Goal: Task Accomplishment & Management: Complete application form

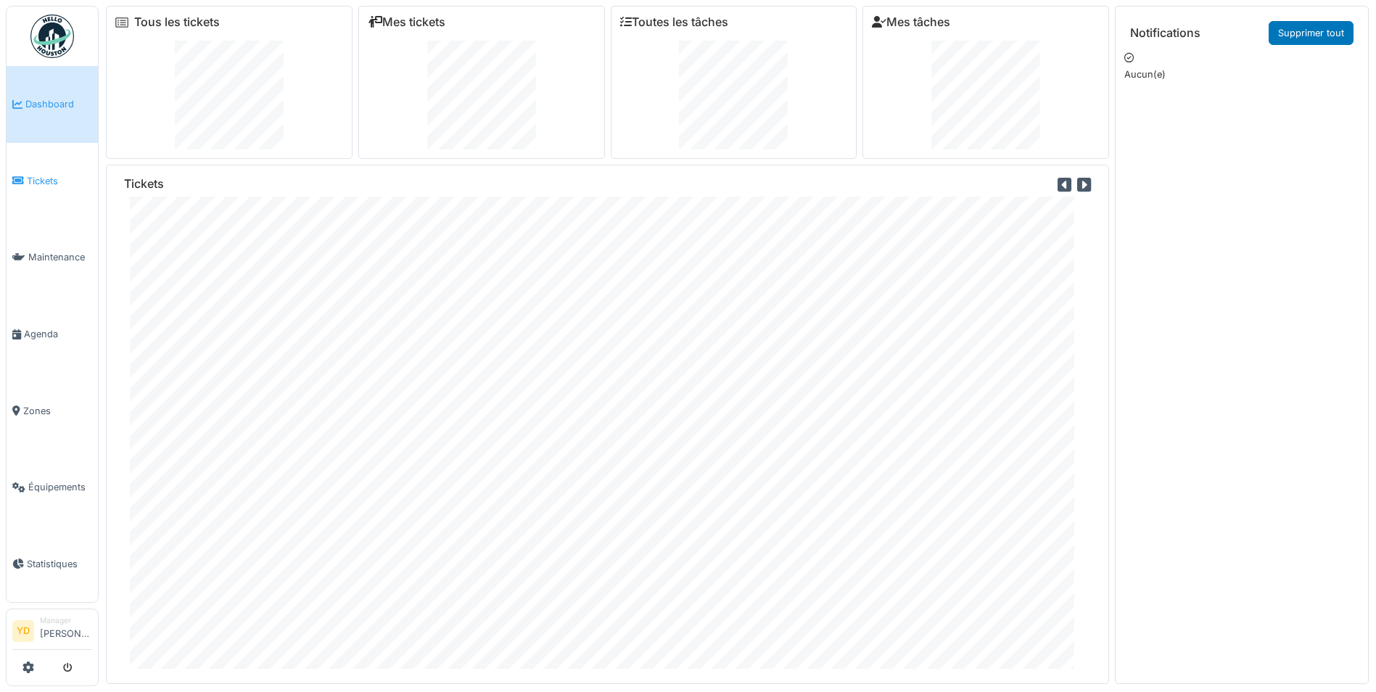
click at [38, 169] on link "Tickets" at bounding box center [52, 181] width 91 height 77
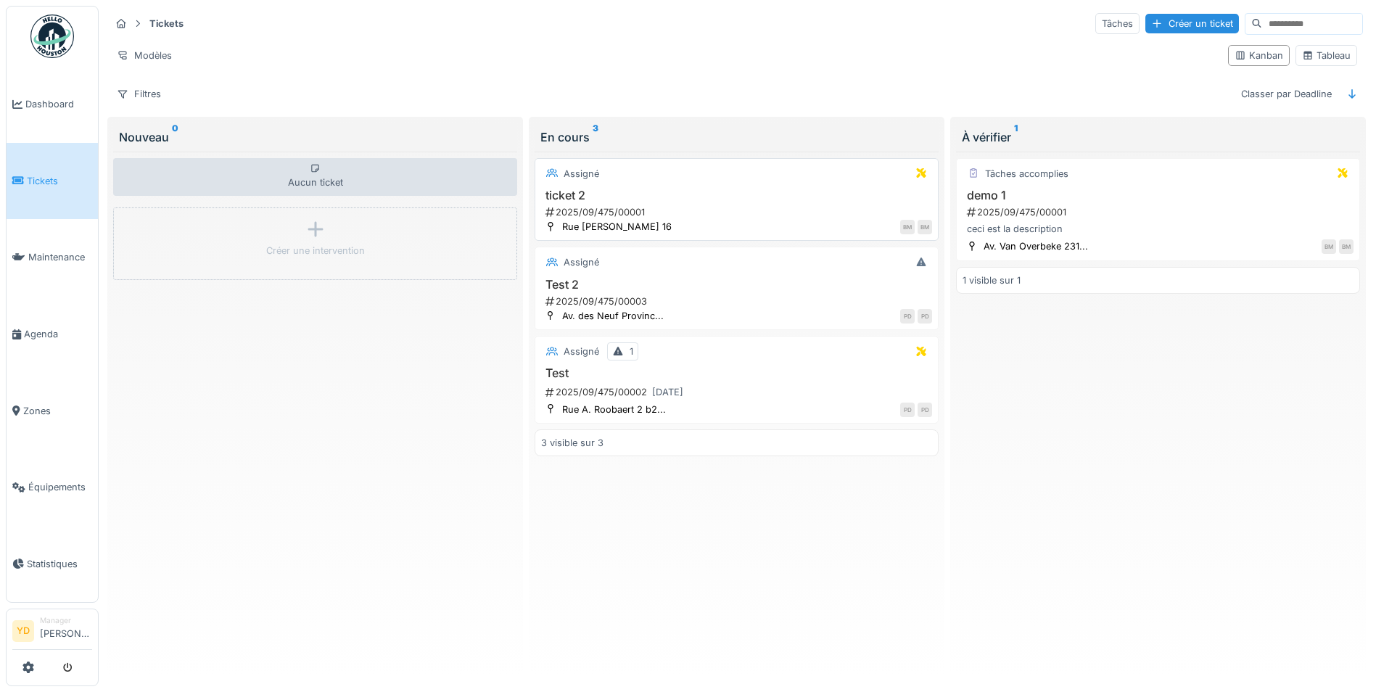
click at [590, 197] on h3 "ticket 2" at bounding box center [736, 196] width 391 height 14
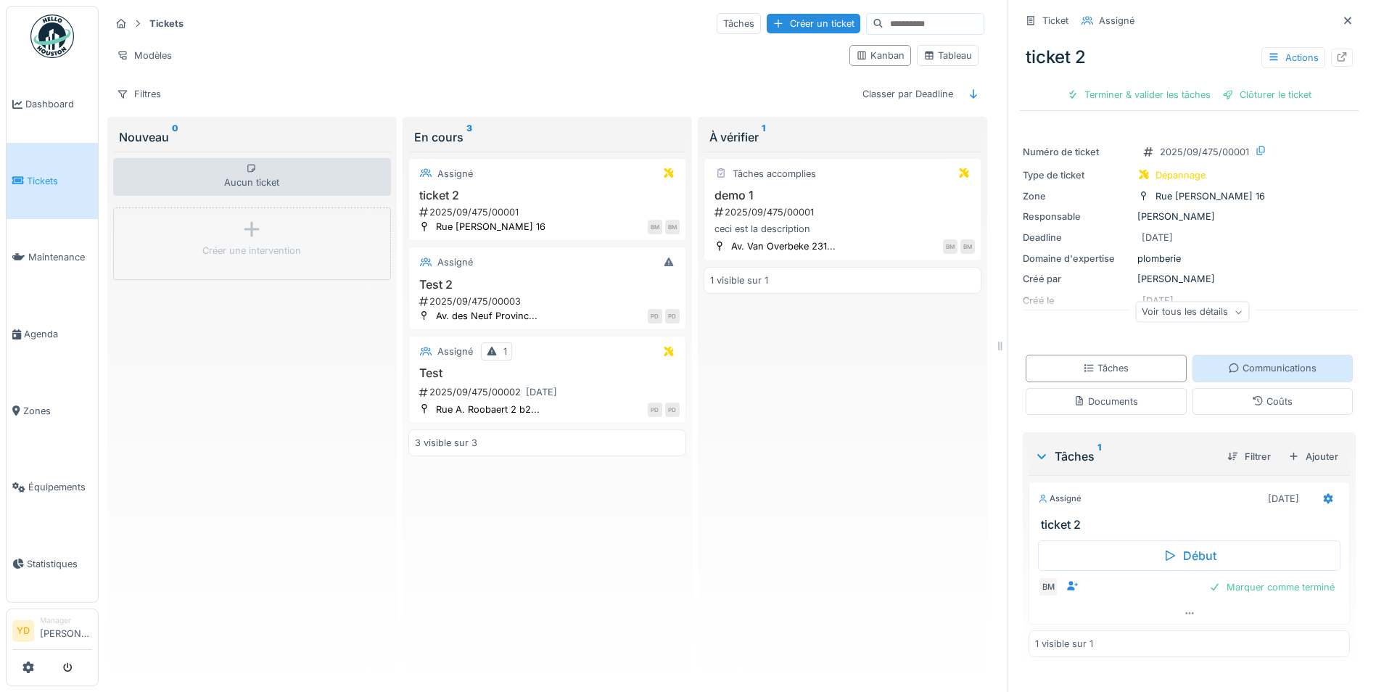
click at [1259, 364] on div "Communications" at bounding box center [1272, 368] width 88 height 14
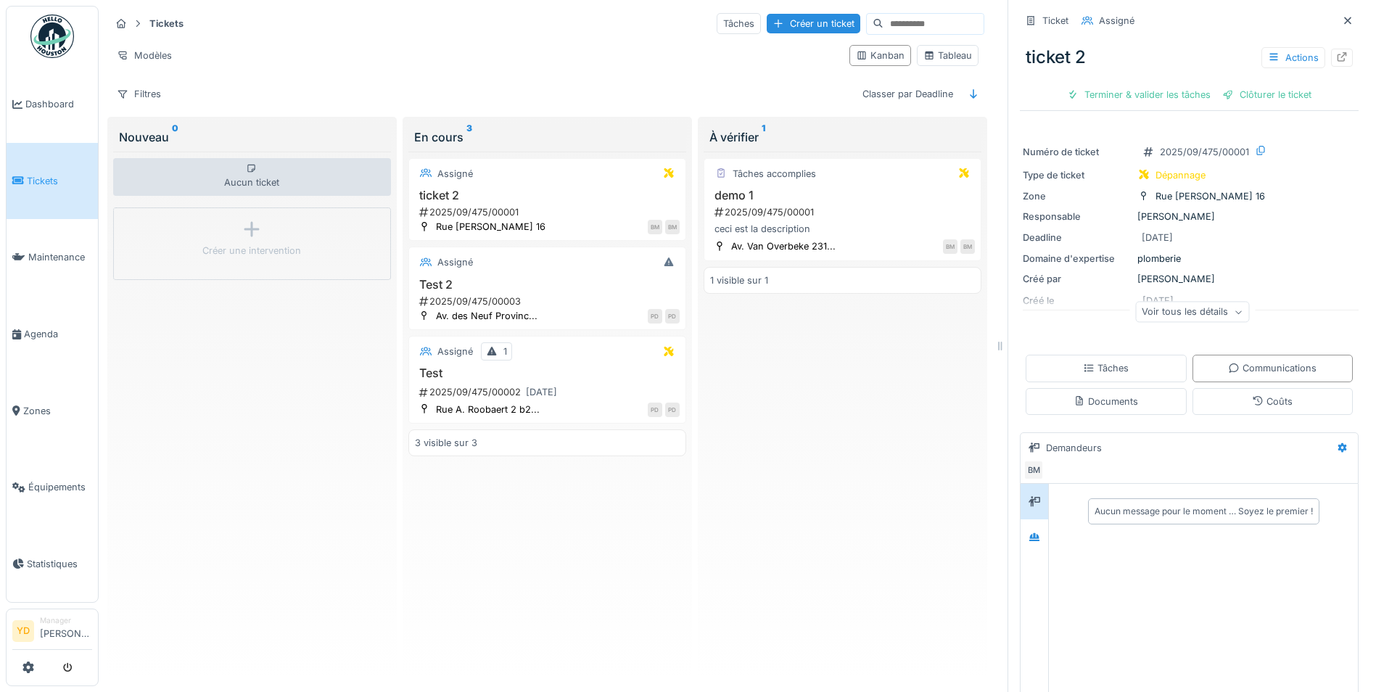
click at [1142, 510] on div "Aucun message pour le moment … Soyez le premier !" at bounding box center [1203, 511] width 231 height 26
click at [1142, 505] on div "Aucun message pour le moment … Soyez le premier !" at bounding box center [1204, 511] width 218 height 13
click at [1076, 515] on div "Aucun message pour le moment … Soyez le premier !" at bounding box center [1203, 511] width 303 height 37
click at [1095, 505] on div "Aucun message pour le moment … Soyez le premier !" at bounding box center [1204, 511] width 218 height 13
click at [1119, 505] on div "Aucun message pour le moment … Soyez le premier !" at bounding box center [1204, 511] width 218 height 13
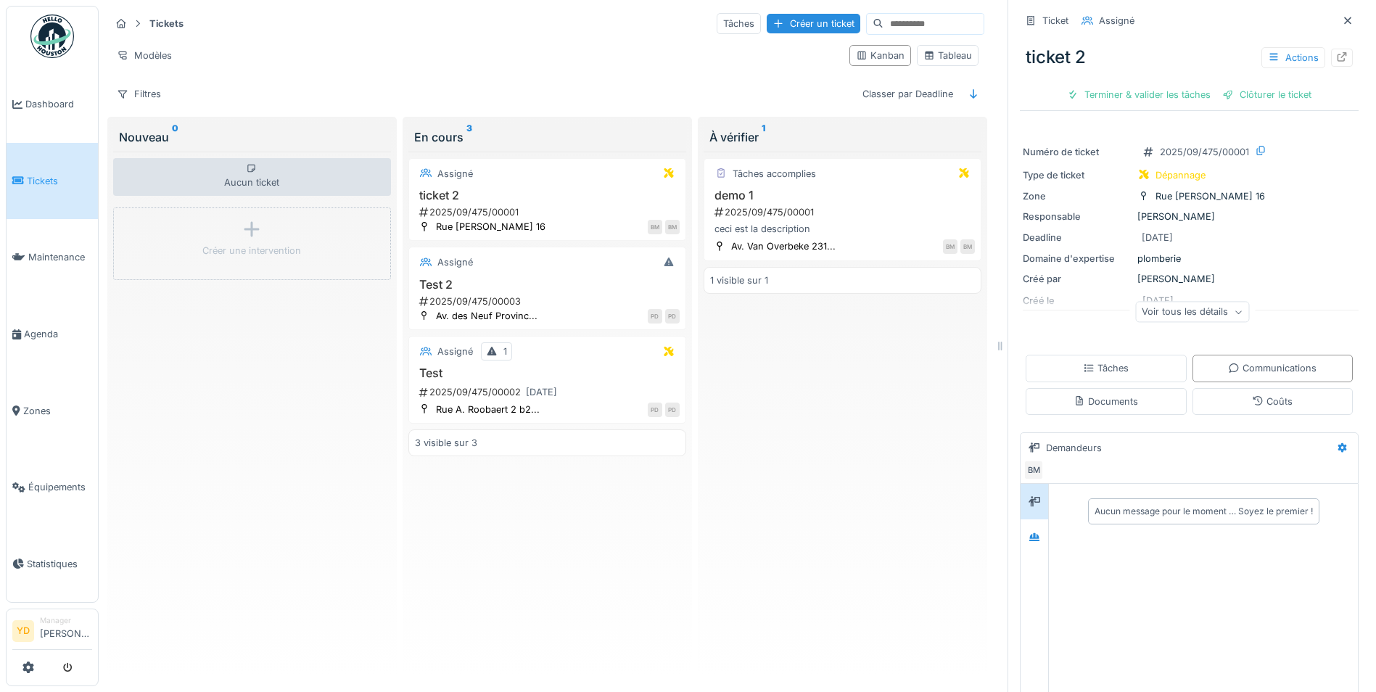
click at [1053, 496] on div "Aucun message pour le moment … Soyez le premier !" at bounding box center [1203, 511] width 303 height 37
click at [1068, 460] on div "BM" at bounding box center [1188, 470] width 331 height 20
click at [1059, 506] on div "Aucun message pour le moment … Soyez le premier !" at bounding box center [1203, 511] width 303 height 37
click at [1113, 505] on div "Aucun message pour le moment … Soyez le premier !" at bounding box center [1204, 511] width 218 height 13
click at [1126, 505] on div "Aucun message pour le moment … Soyez le premier !" at bounding box center [1204, 511] width 218 height 13
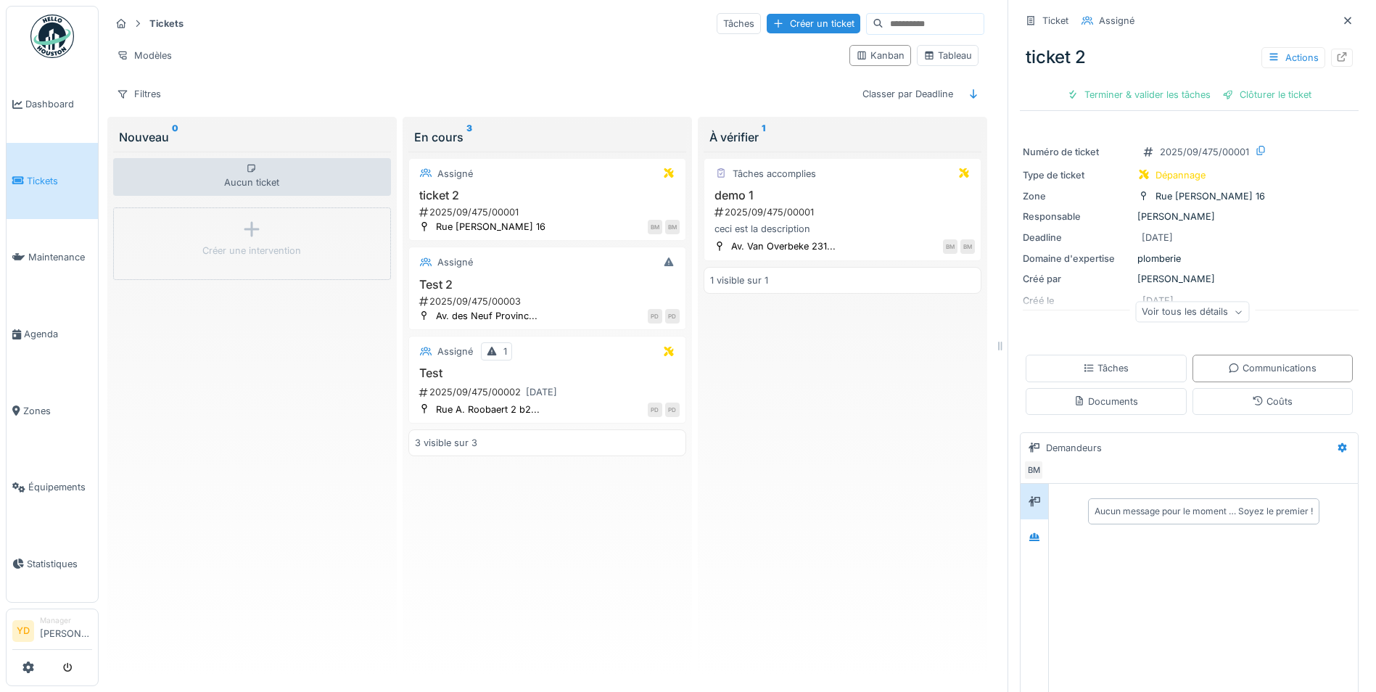
click at [1169, 505] on div "Aucun message pour le moment … Soyez le premier !" at bounding box center [1204, 511] width 218 height 13
drag, startPoint x: 1169, startPoint y: 503, endPoint x: 1179, endPoint y: 507, distance: 11.0
click at [1179, 507] on div "Aucun message pour le moment … Soyez le premier !" at bounding box center [1204, 511] width 218 height 13
click at [1175, 505] on div "Aucun message pour le moment … Soyez le premier !" at bounding box center [1204, 511] width 218 height 13
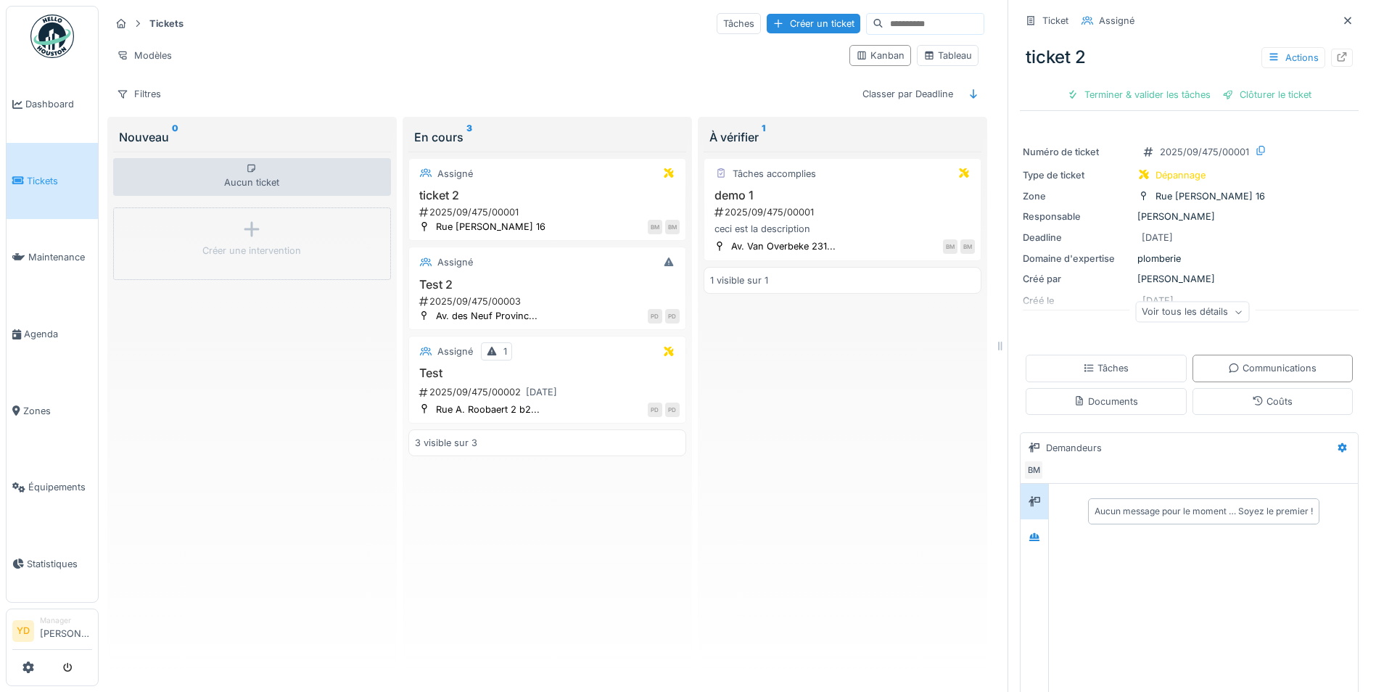
click at [1153, 523] on div "Aucun message pour le moment … Soyez le premier !" at bounding box center [1203, 511] width 309 height 54
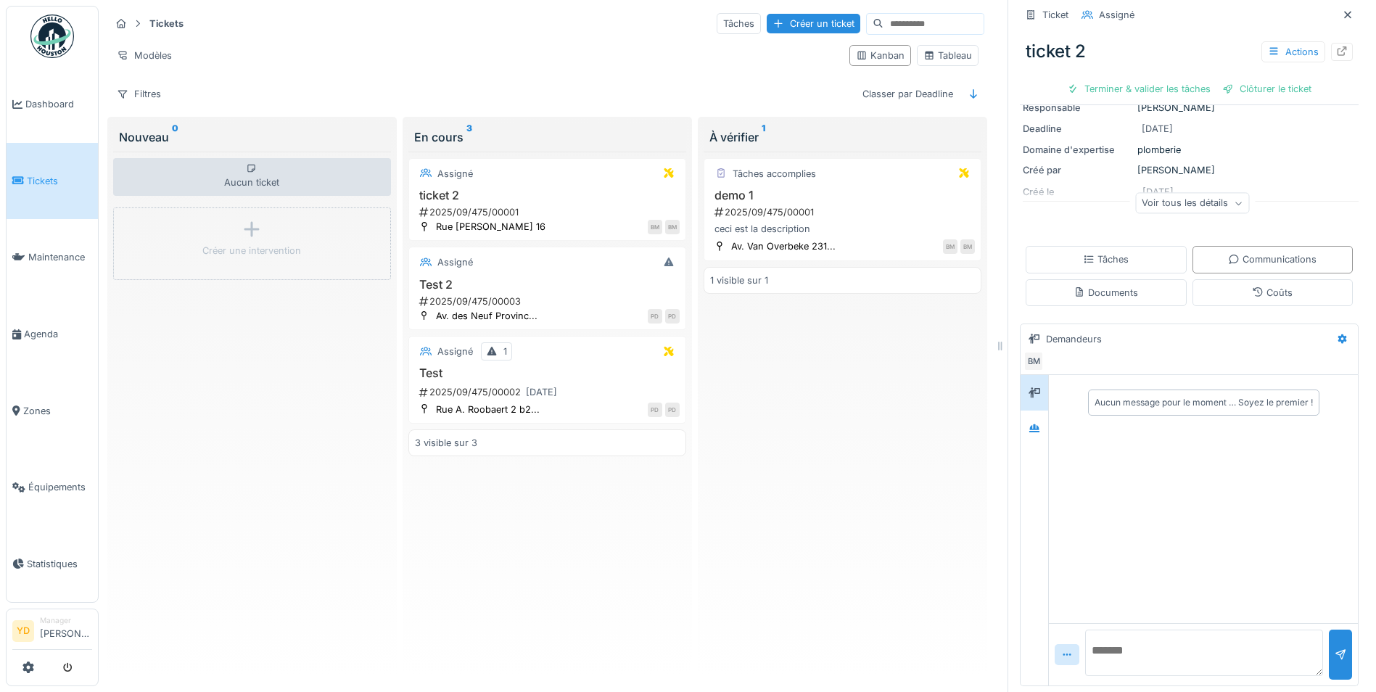
scroll to position [111, 0]
click at [1126, 631] on textarea at bounding box center [1204, 653] width 238 height 46
type textarea "*"
click at [1064, 644] on div at bounding box center [1067, 654] width 25 height 21
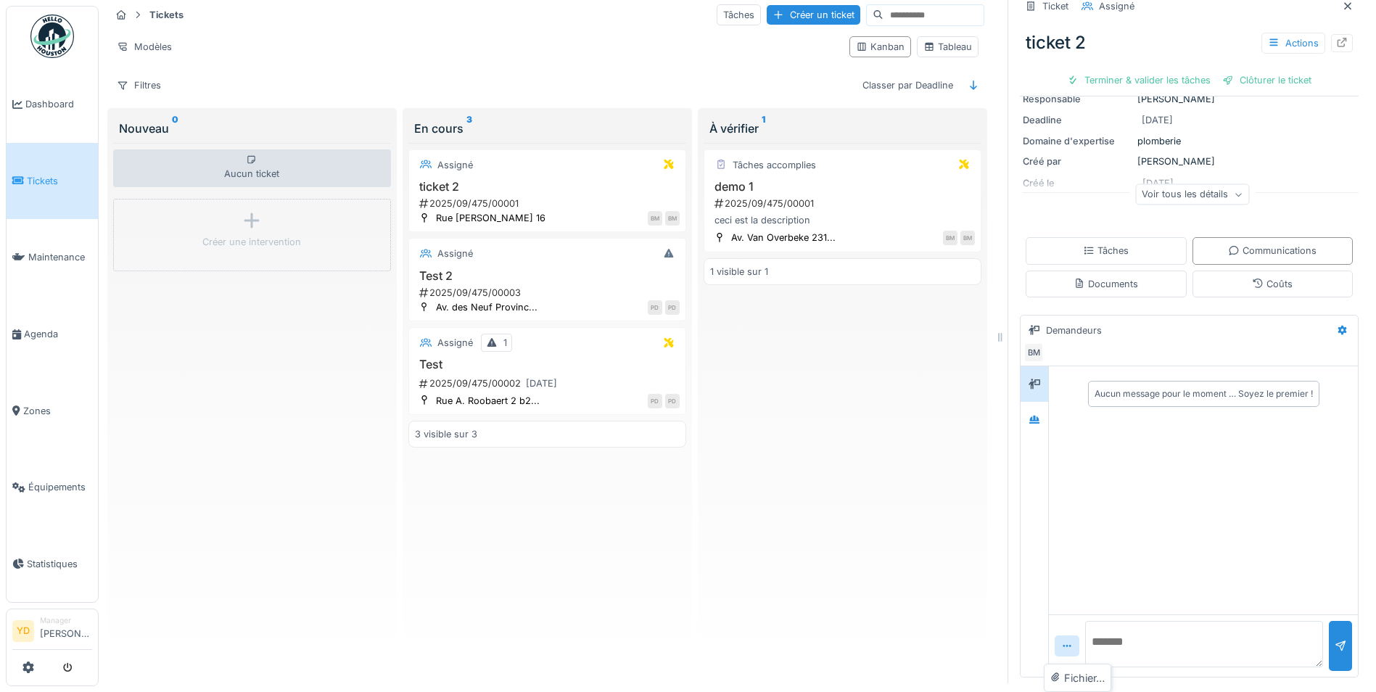
click at [1099, 643] on textarea at bounding box center [1204, 644] width 238 height 46
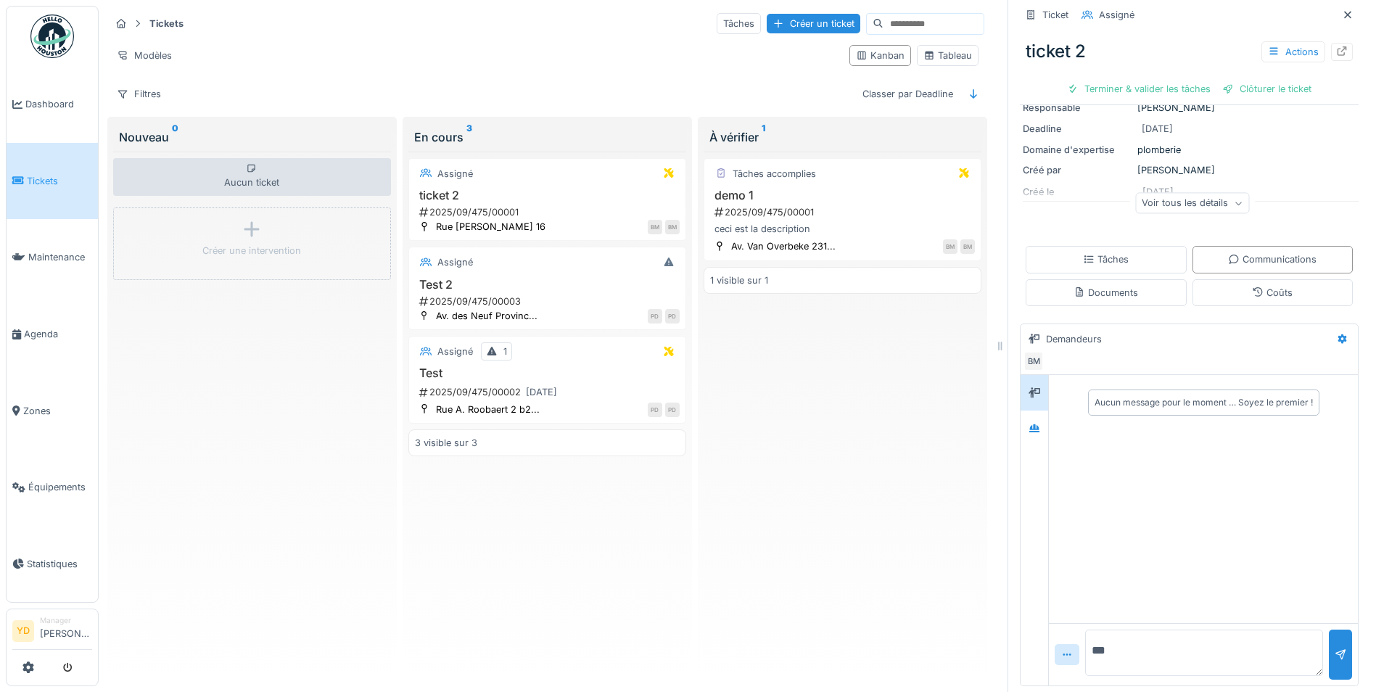
click at [960, 659] on div "Tâches accomplies demo 1 2025/09/475/00001 ceci est la description Av. Van Over…" at bounding box center [843, 412] width 278 height 521
click at [1097, 643] on textarea "**" at bounding box center [1204, 653] width 238 height 46
type textarea "**********"
click at [1335, 648] on div at bounding box center [1341, 655] width 12 height 14
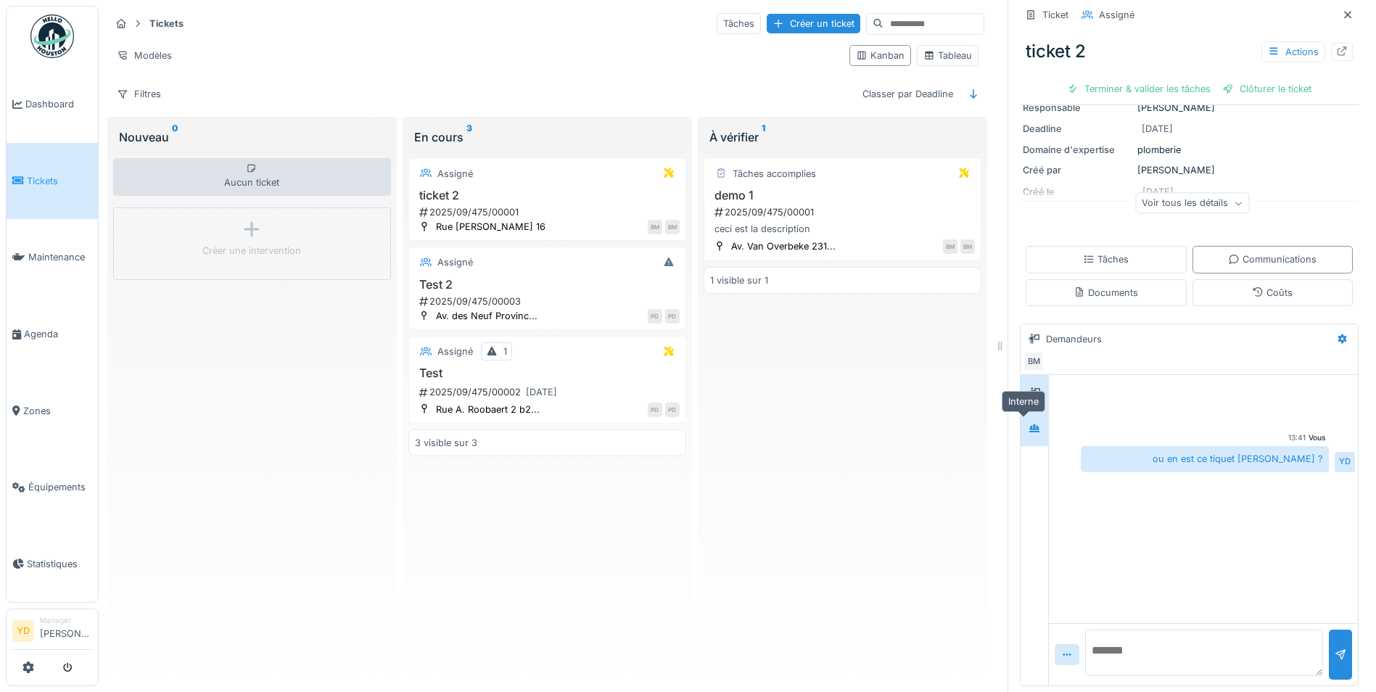
click at [1029, 424] on icon at bounding box center [1034, 428] width 10 height 8
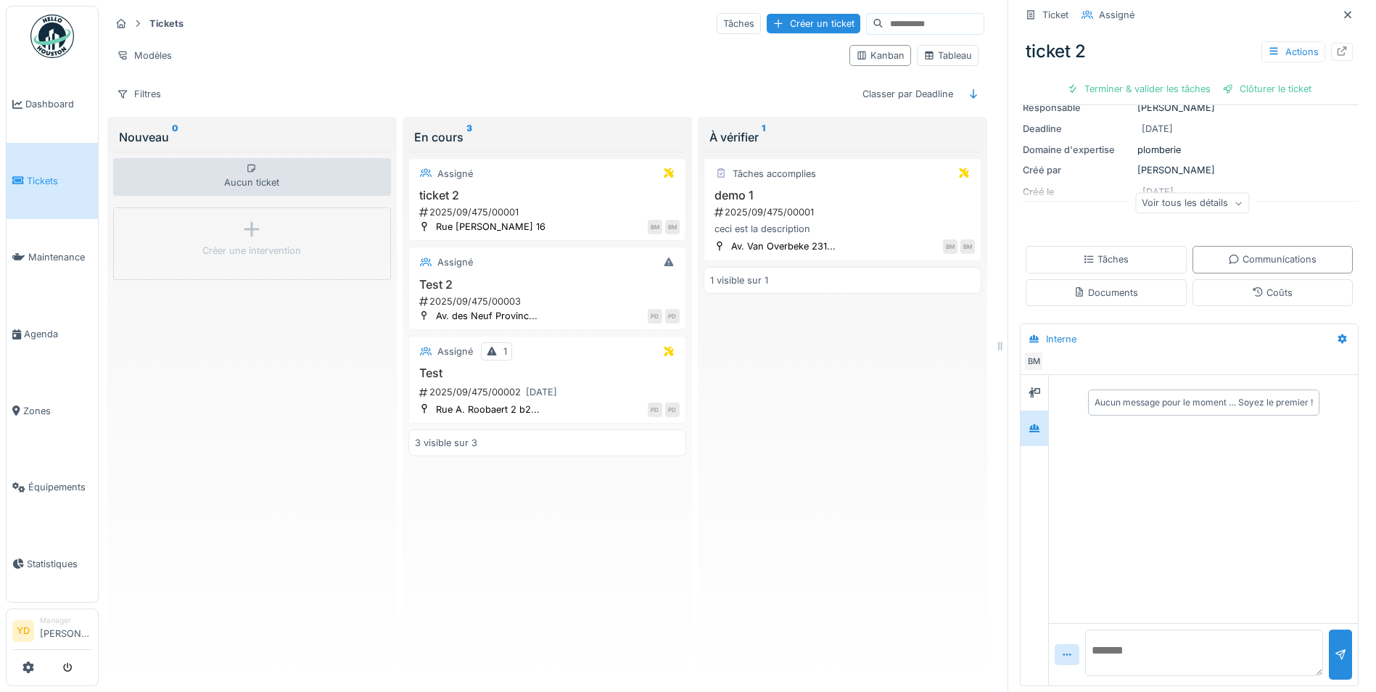
click at [1130, 390] on div "Aucun message pour le moment … Soyez le premier !" at bounding box center [1203, 403] width 231 height 26
click at [1116, 642] on textarea at bounding box center [1204, 653] width 238 height 46
click at [814, 205] on div "2025/09/475/00001" at bounding box center [844, 212] width 262 height 14
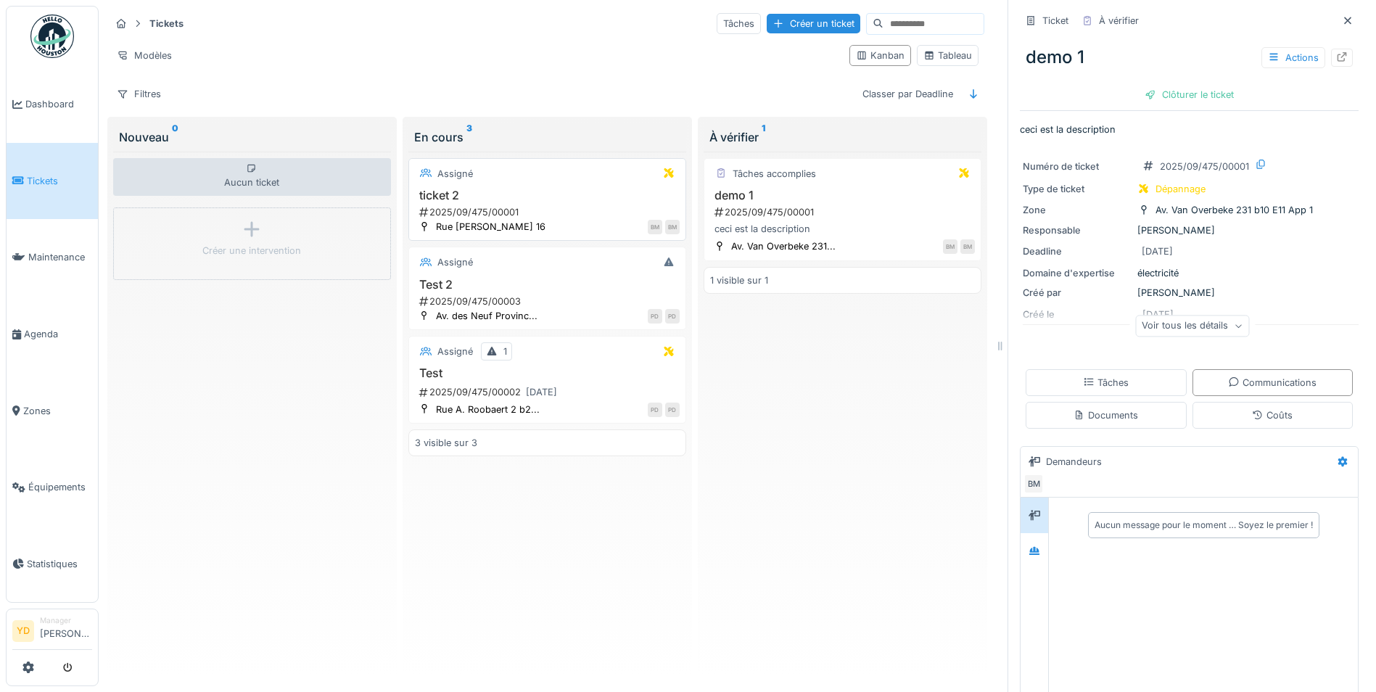
click at [532, 205] on div "2025/09/475/00001" at bounding box center [549, 212] width 262 height 14
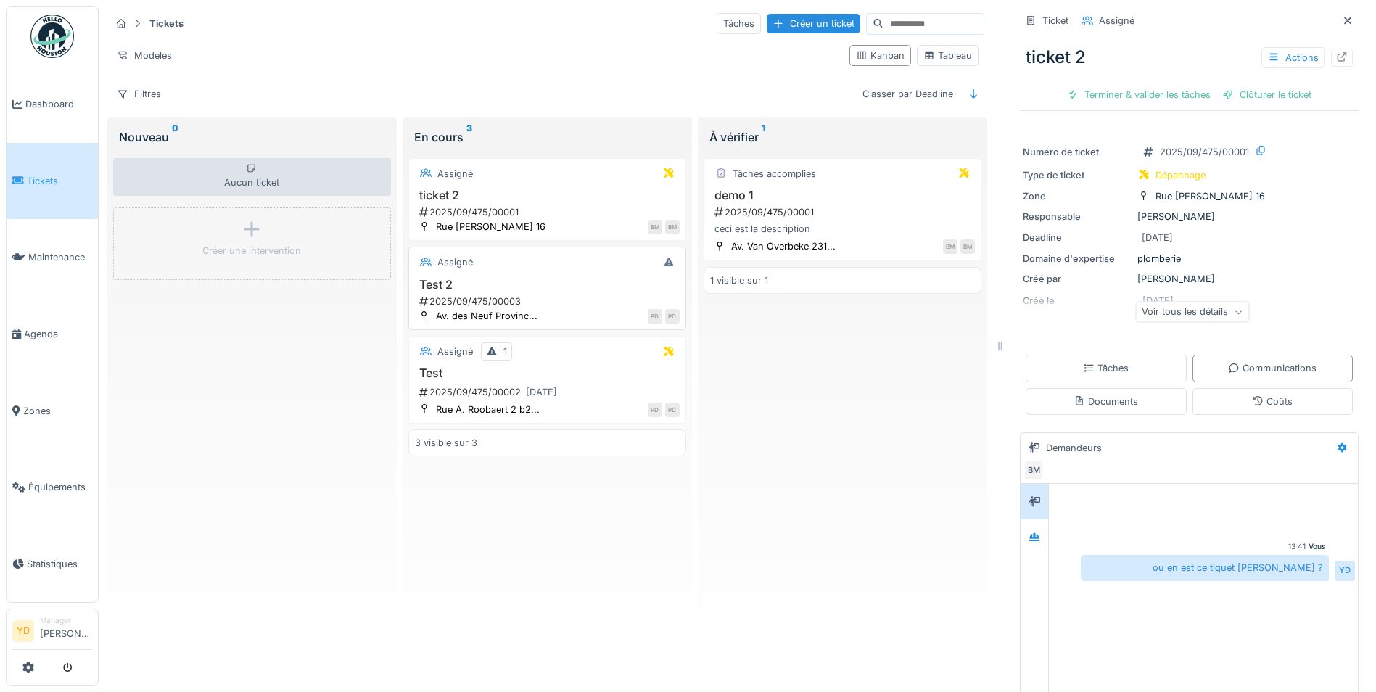
click at [516, 278] on h3 "Test 2" at bounding box center [547, 285] width 265 height 14
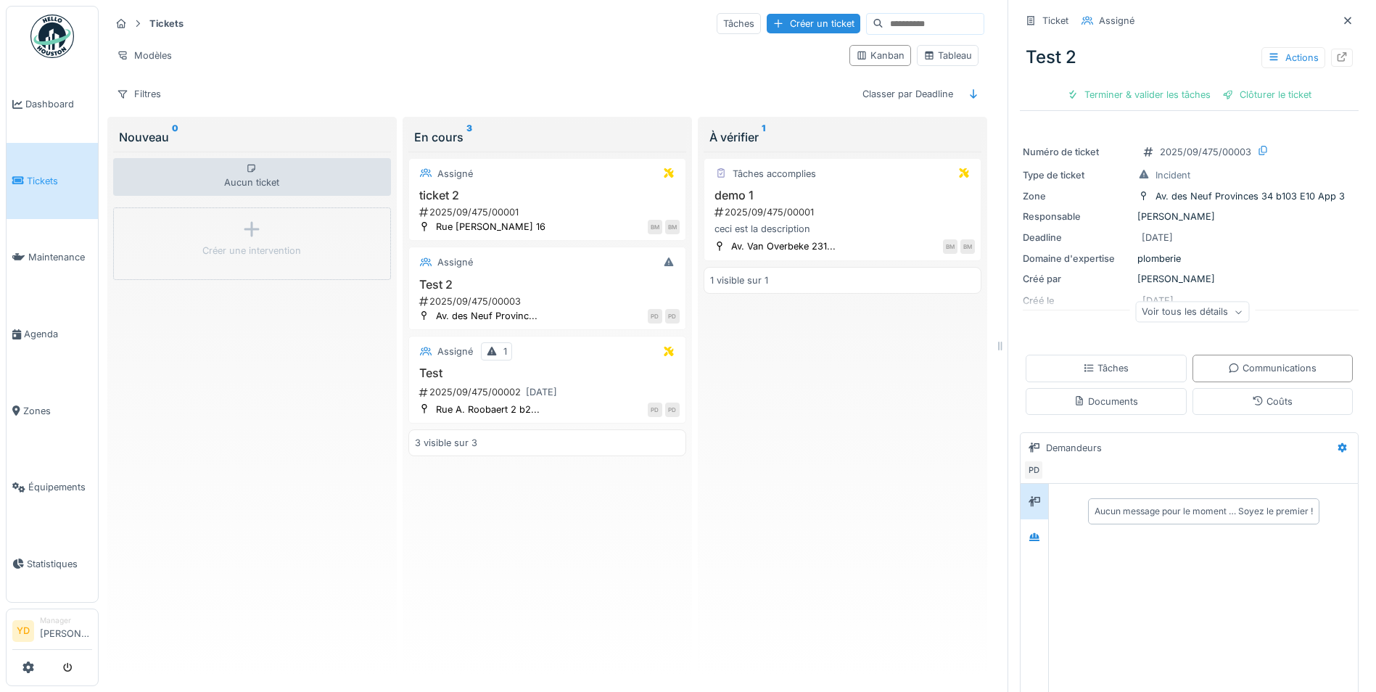
click at [1171, 307] on div "Voir tous les détails" at bounding box center [1192, 312] width 114 height 21
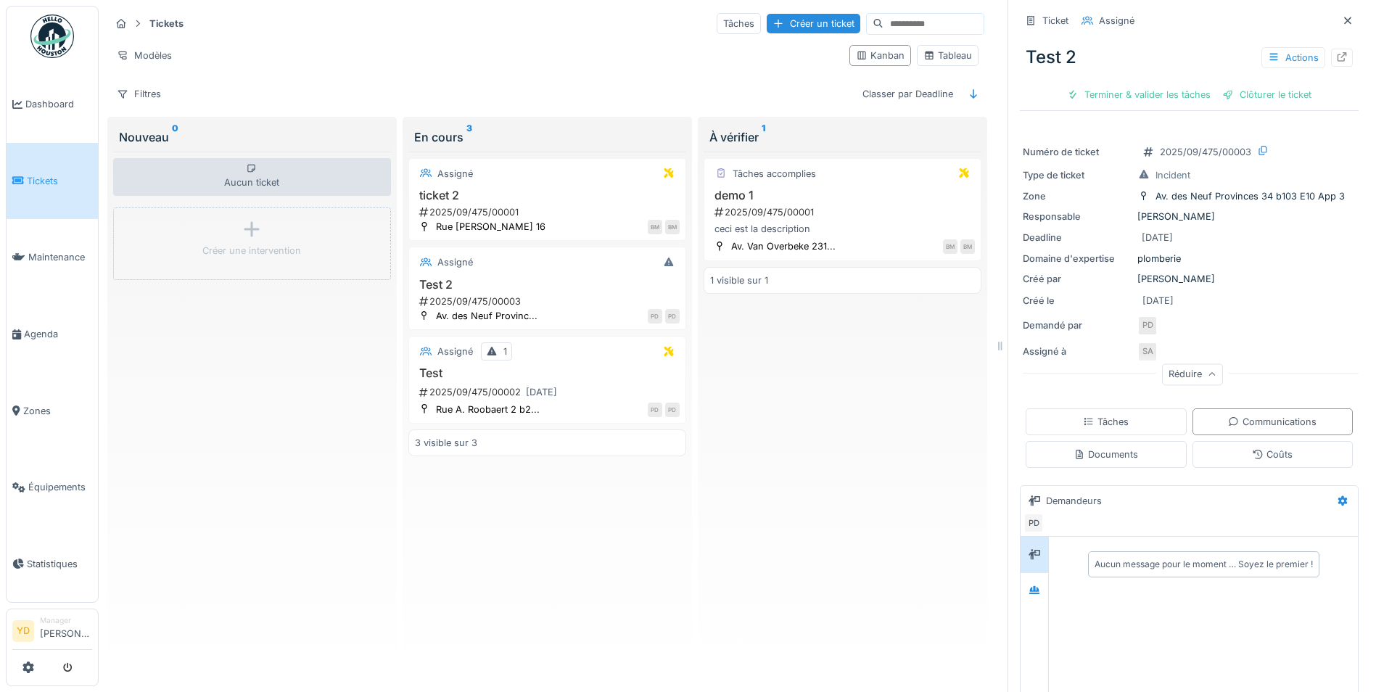
click at [1138, 354] on div "Réduire" at bounding box center [1192, 377] width 339 height 46
click at [1137, 342] on div "SA" at bounding box center [1147, 352] width 20 height 20
click at [754, 222] on div "ceci est la description" at bounding box center [842, 229] width 265 height 14
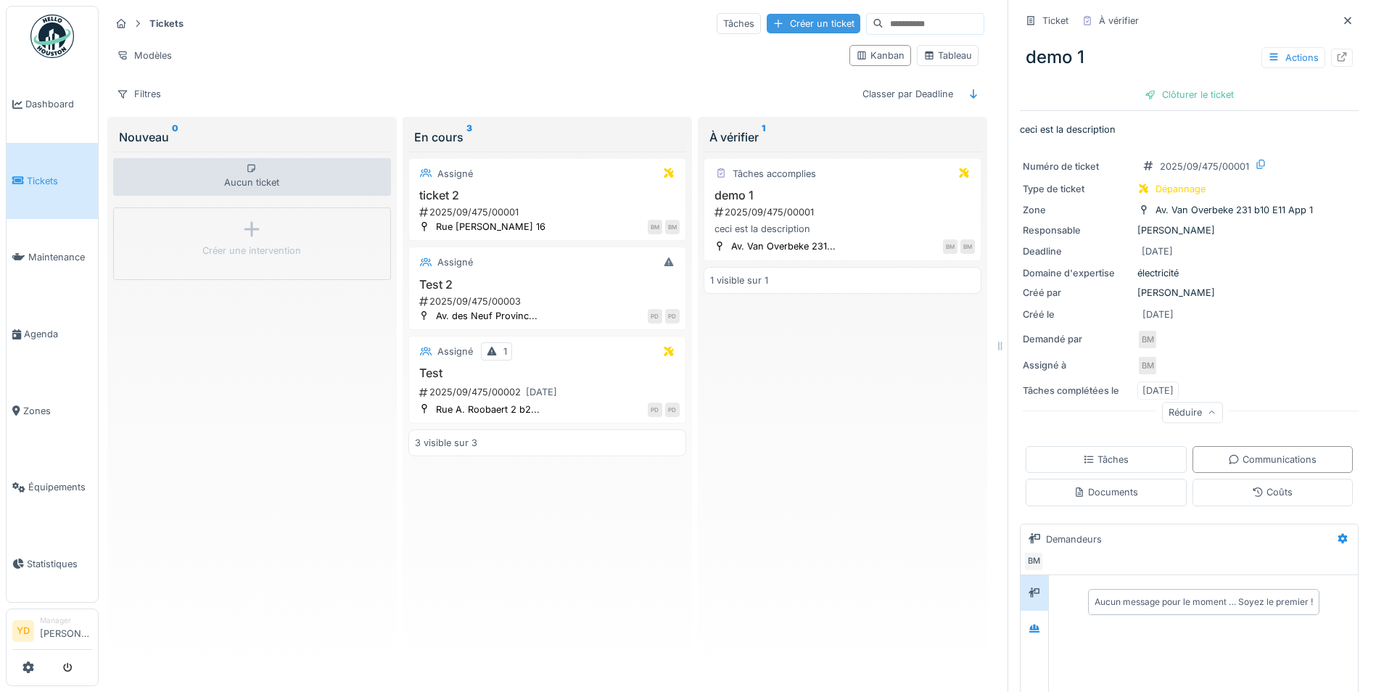
click at [773, 15] on div "Créer un ticket" at bounding box center [814, 24] width 94 height 20
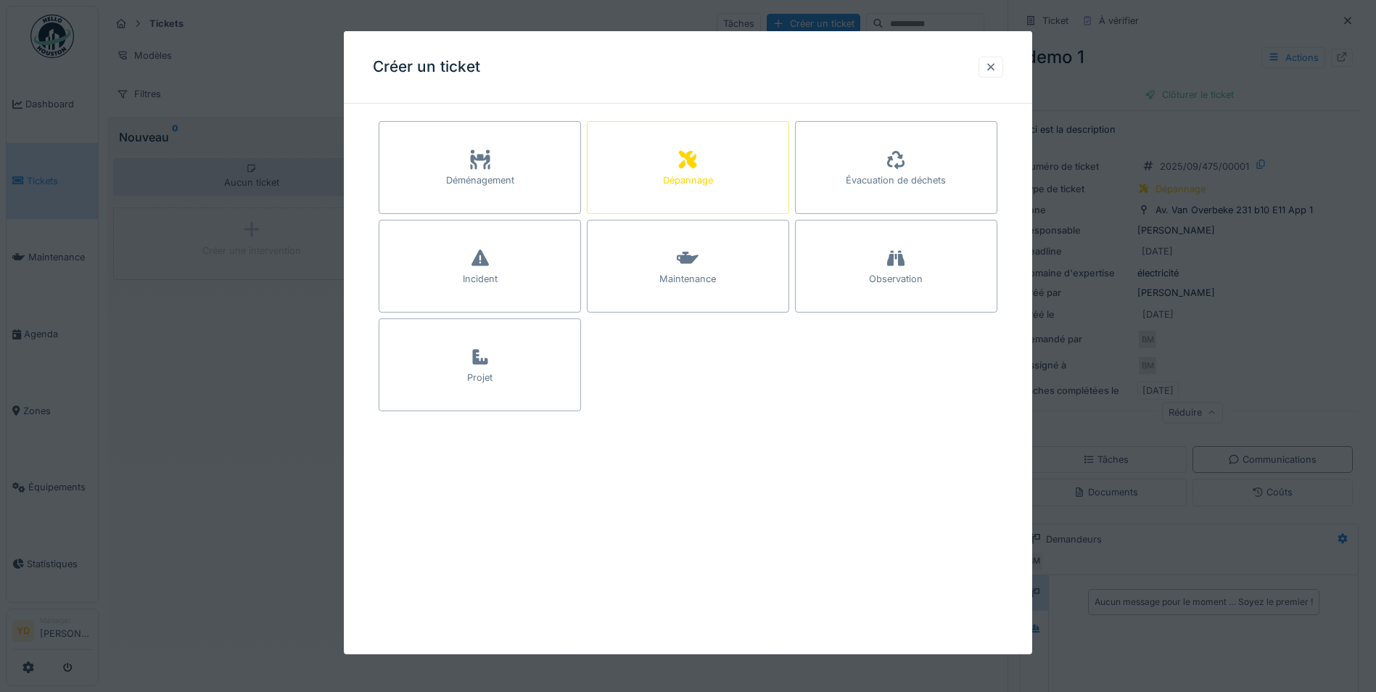
click at [991, 70] on div at bounding box center [991, 67] width 12 height 14
